Goal: Task Accomplishment & Management: Use online tool/utility

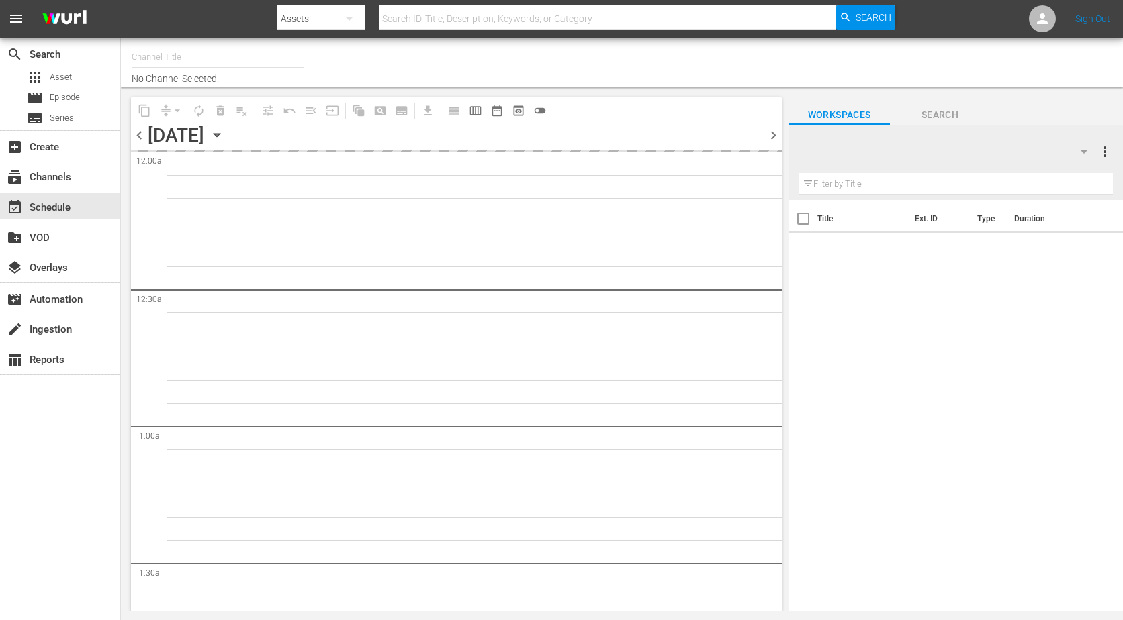
type input "The Film Detective (1847)"
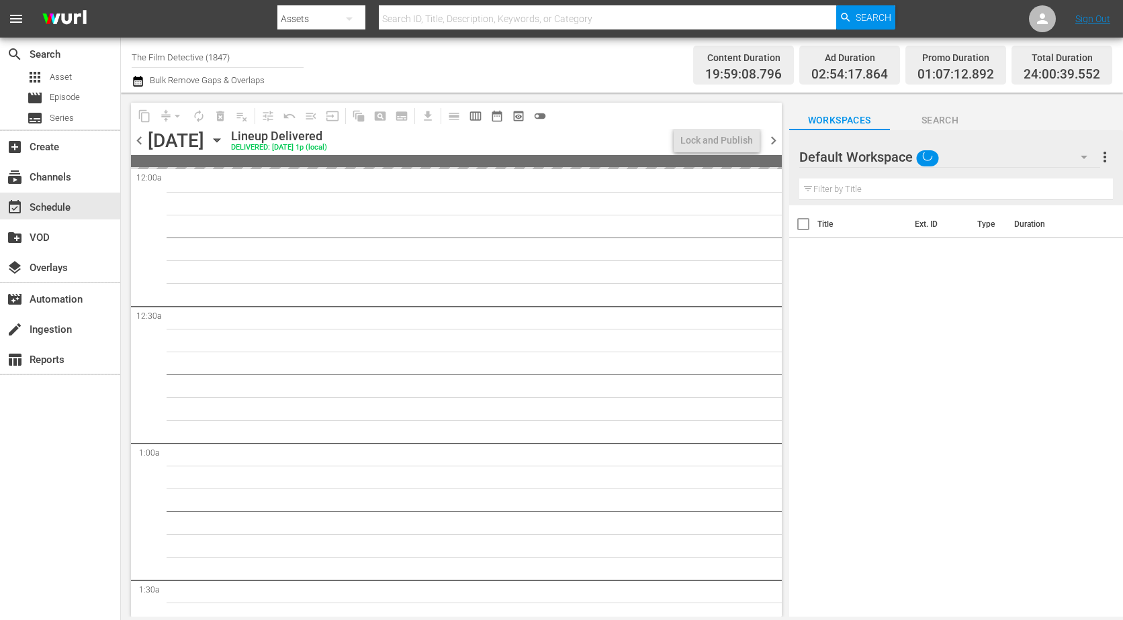
click at [224, 141] on icon "button" at bounding box center [216, 140] width 15 height 15
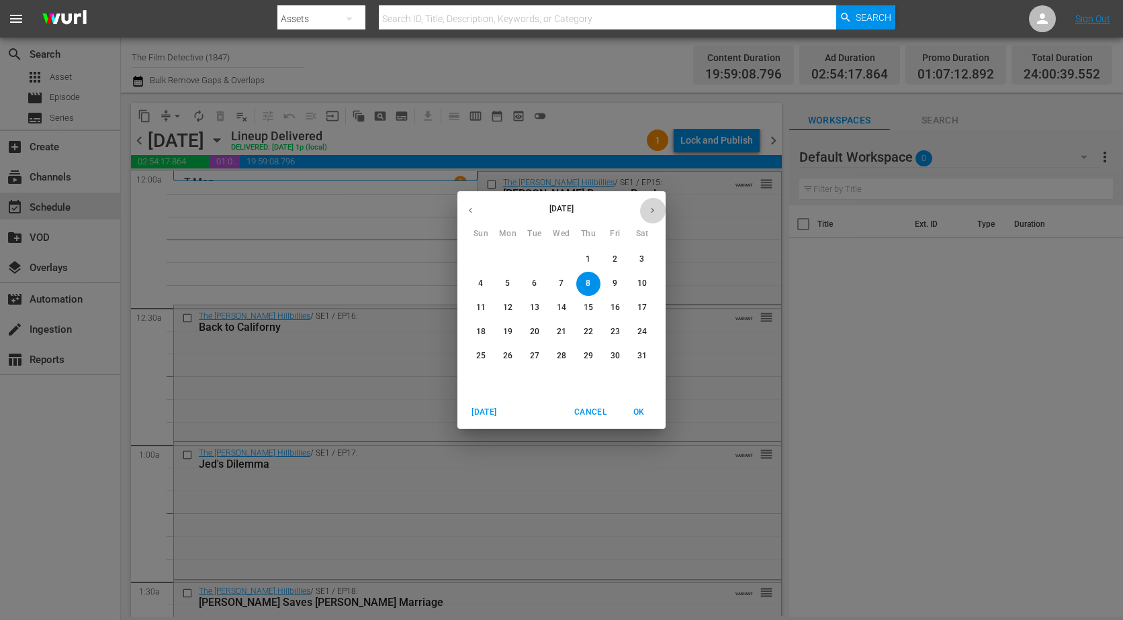
click at [645, 216] on button "button" at bounding box center [652, 210] width 26 height 26
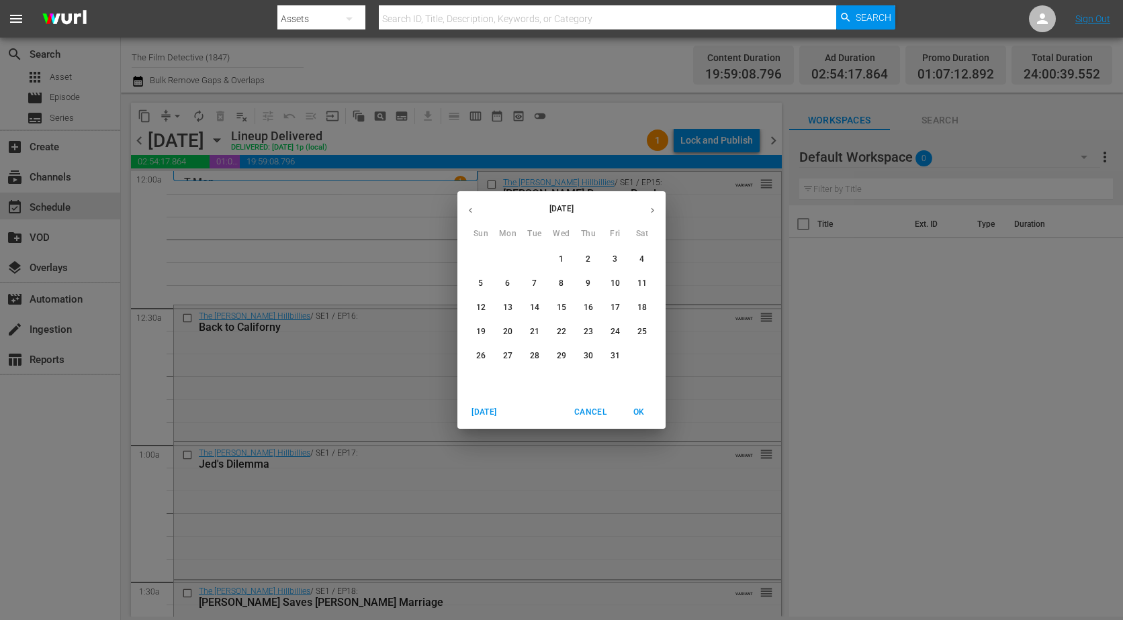
click at [504, 307] on span "13" at bounding box center [508, 307] width 24 height 11
